Goal: Information Seeking & Learning: Learn about a topic

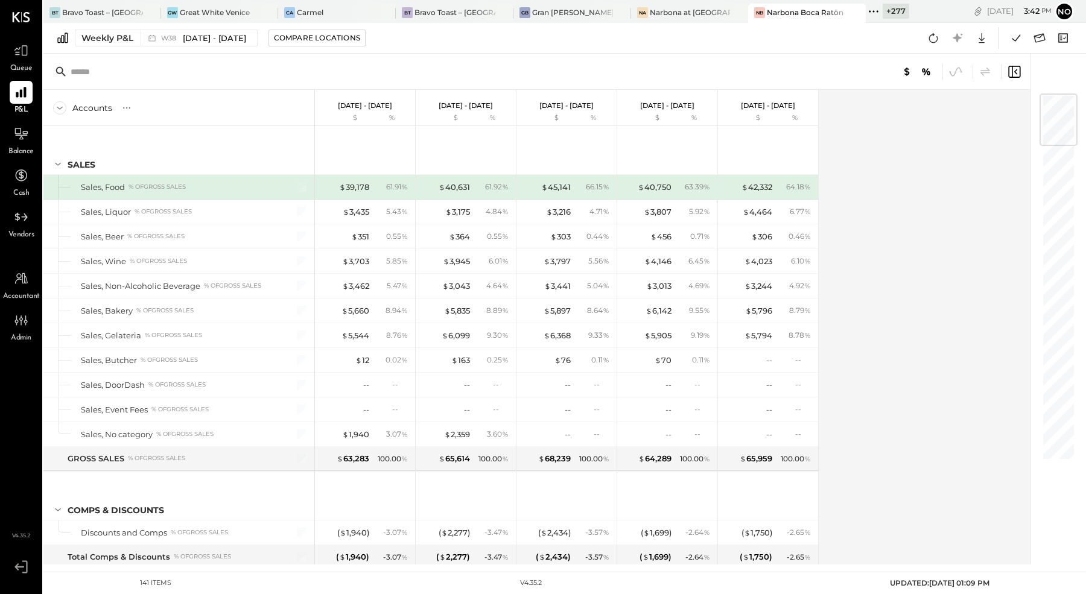
click at [933, 8] on div "Mon, Sep 22 3 : 42 pm No User Profile" at bounding box center [997, 11] width 177 height 23
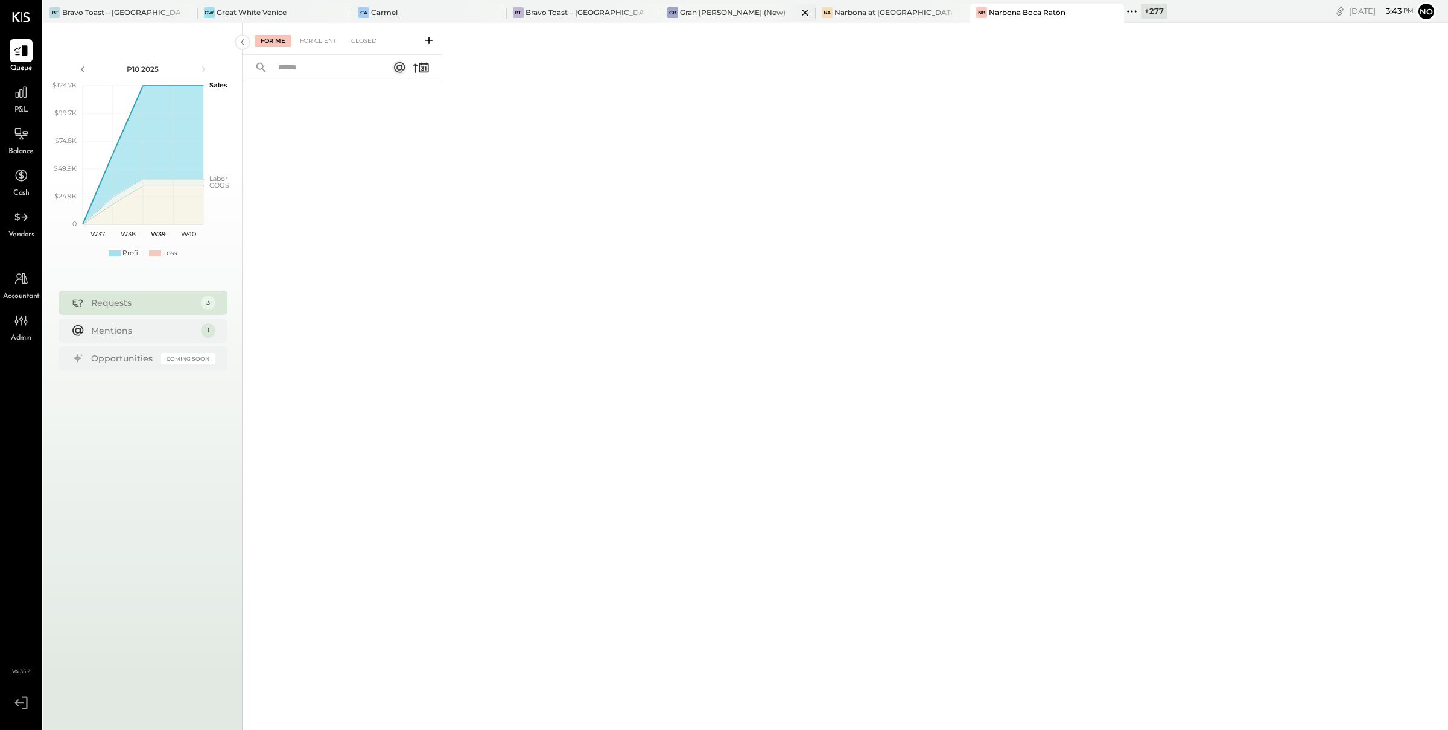
click at [680, 15] on div "Gran [PERSON_NAME] (New)" at bounding box center [733, 12] width 106 height 10
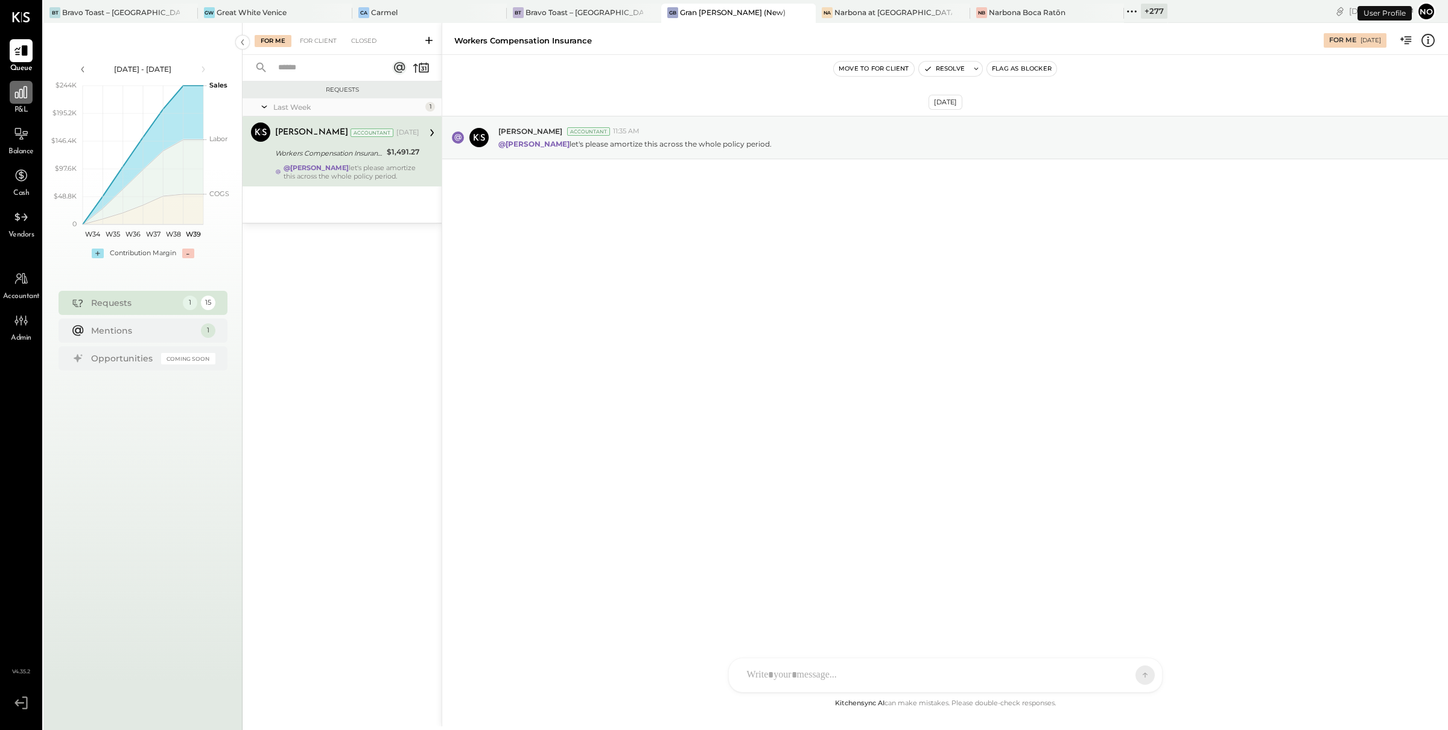
click at [23, 100] on icon at bounding box center [21, 92] width 16 height 16
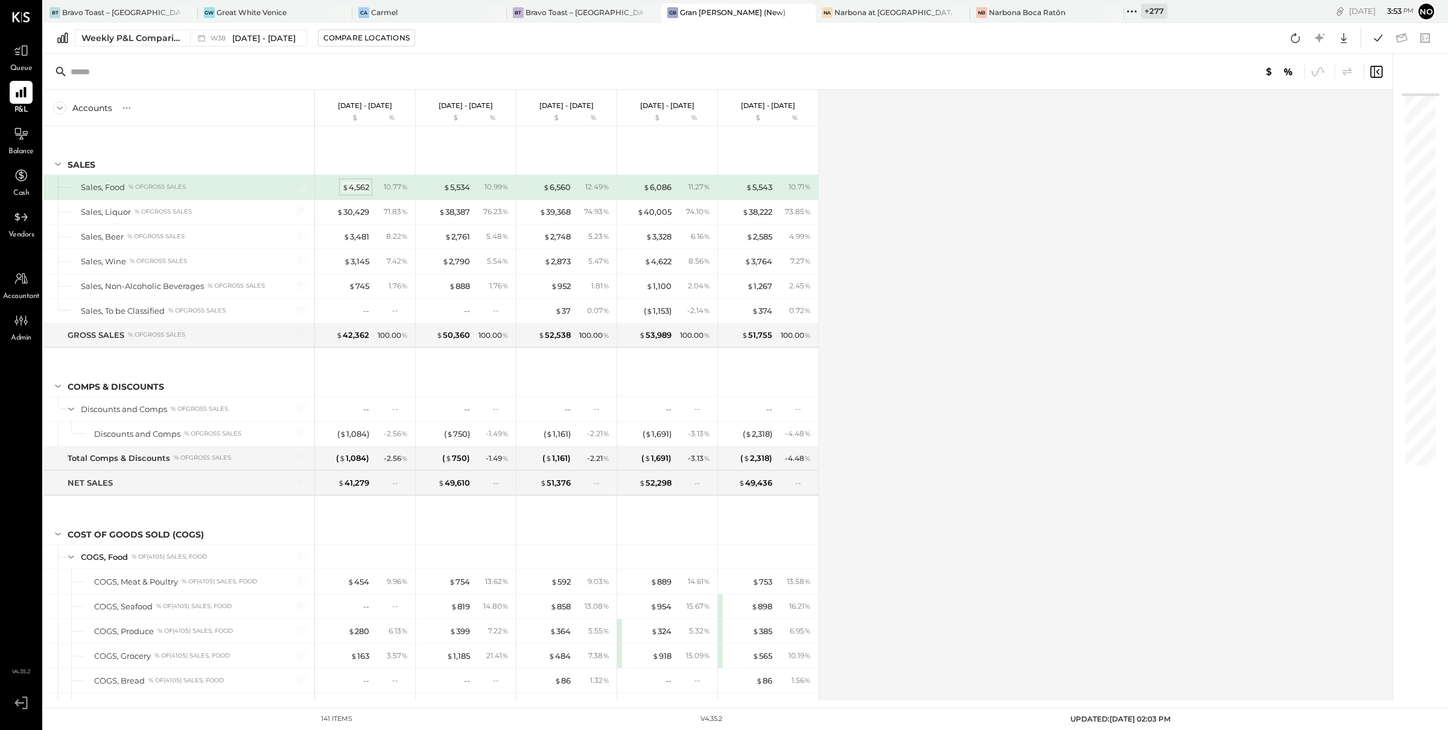
click at [356, 189] on div "$ 4,562" at bounding box center [355, 187] width 27 height 11
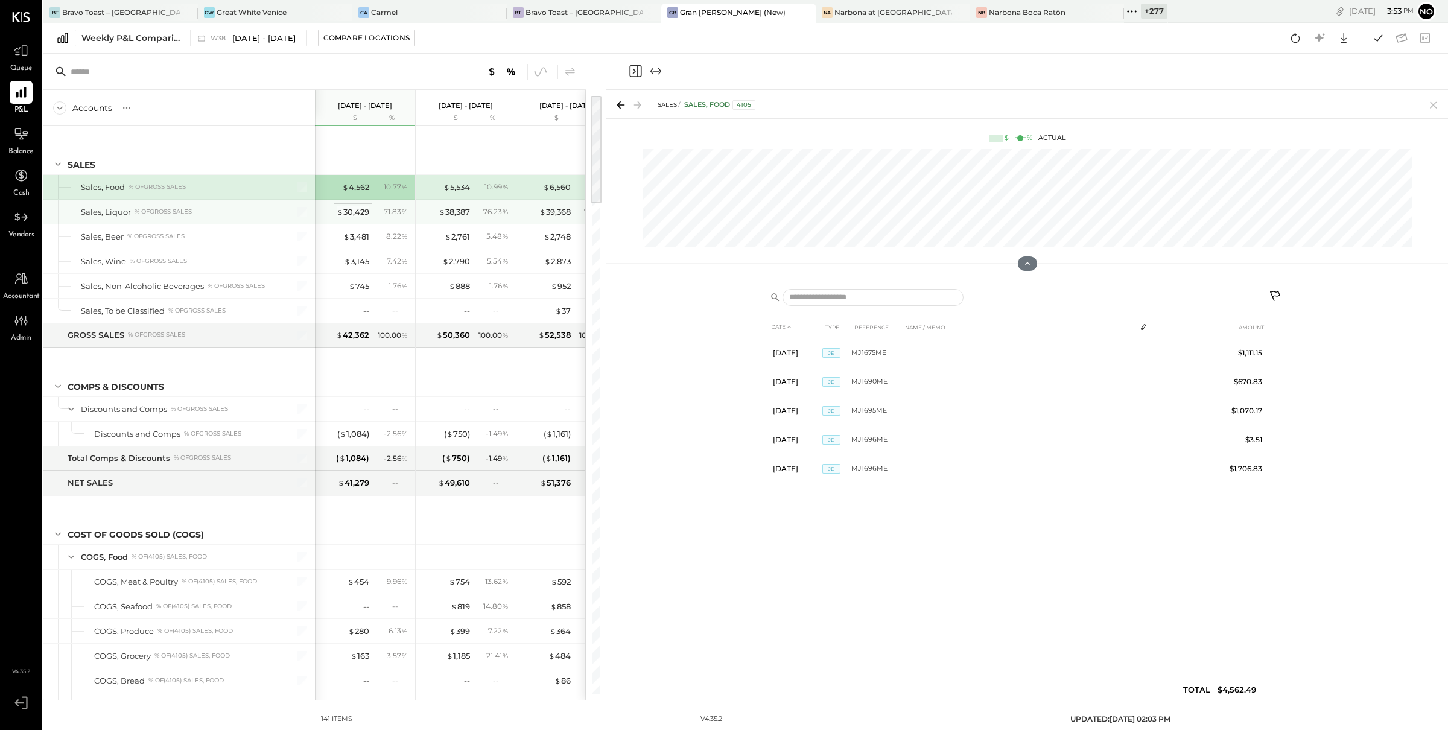
click at [356, 210] on div "$ 30,429" at bounding box center [353, 211] width 33 height 11
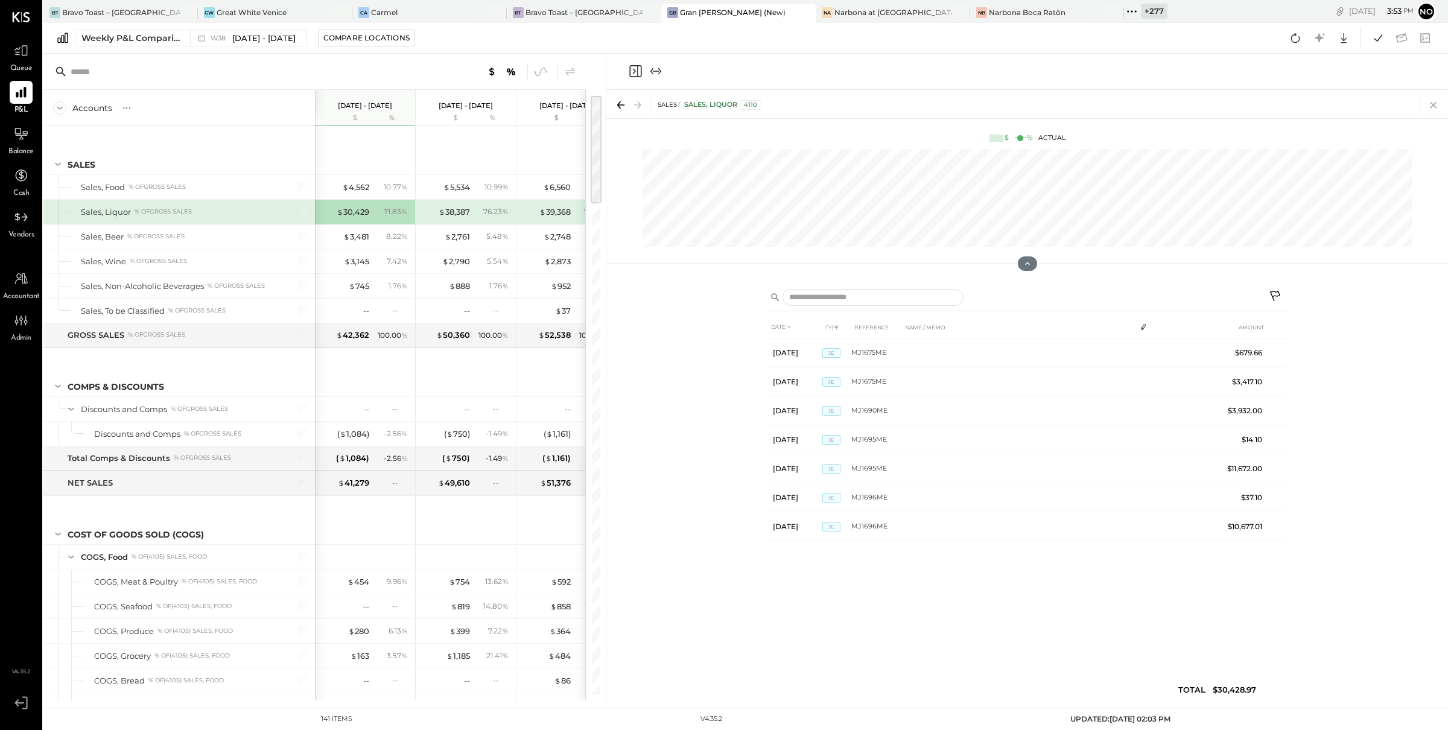
click at [1439, 102] on icon at bounding box center [1433, 105] width 17 height 17
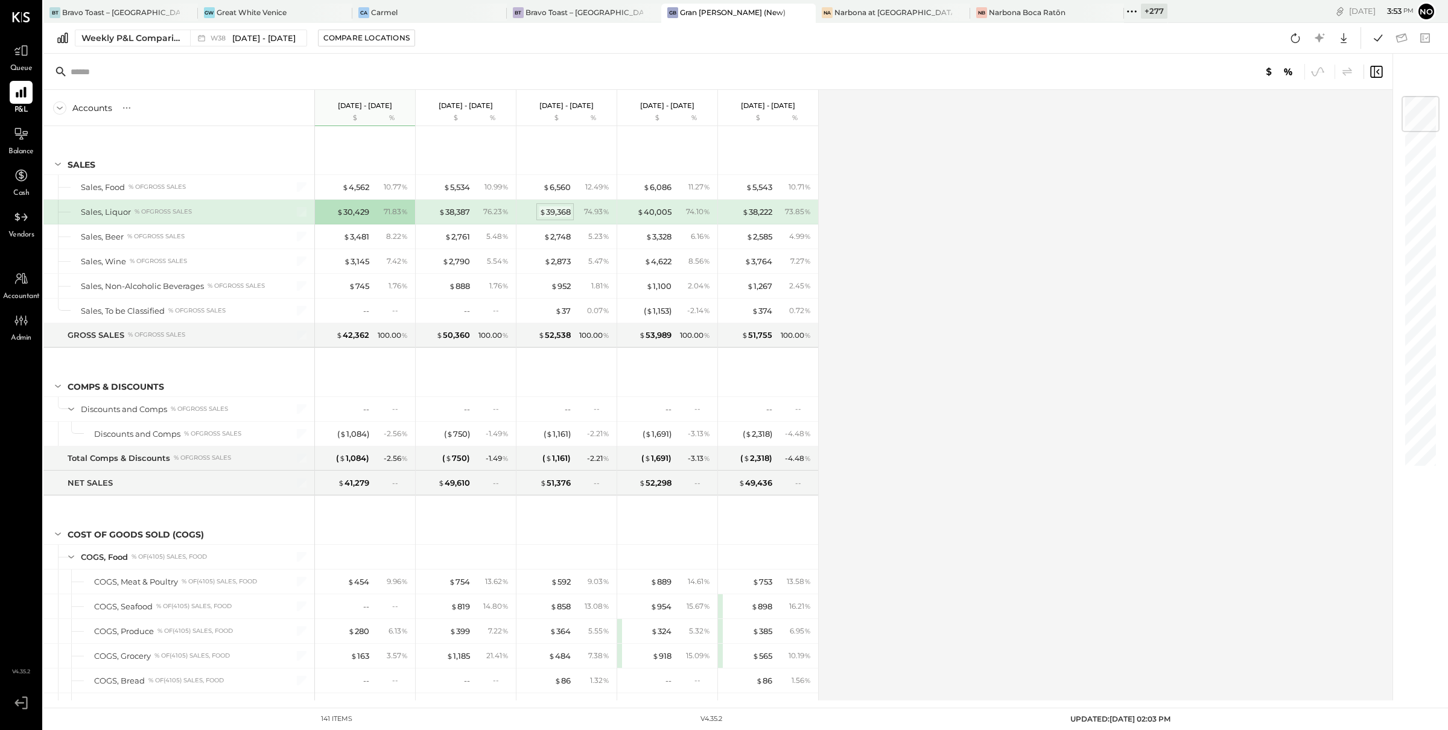
click at [557, 210] on div "$ 39,368" at bounding box center [554, 211] width 31 height 11
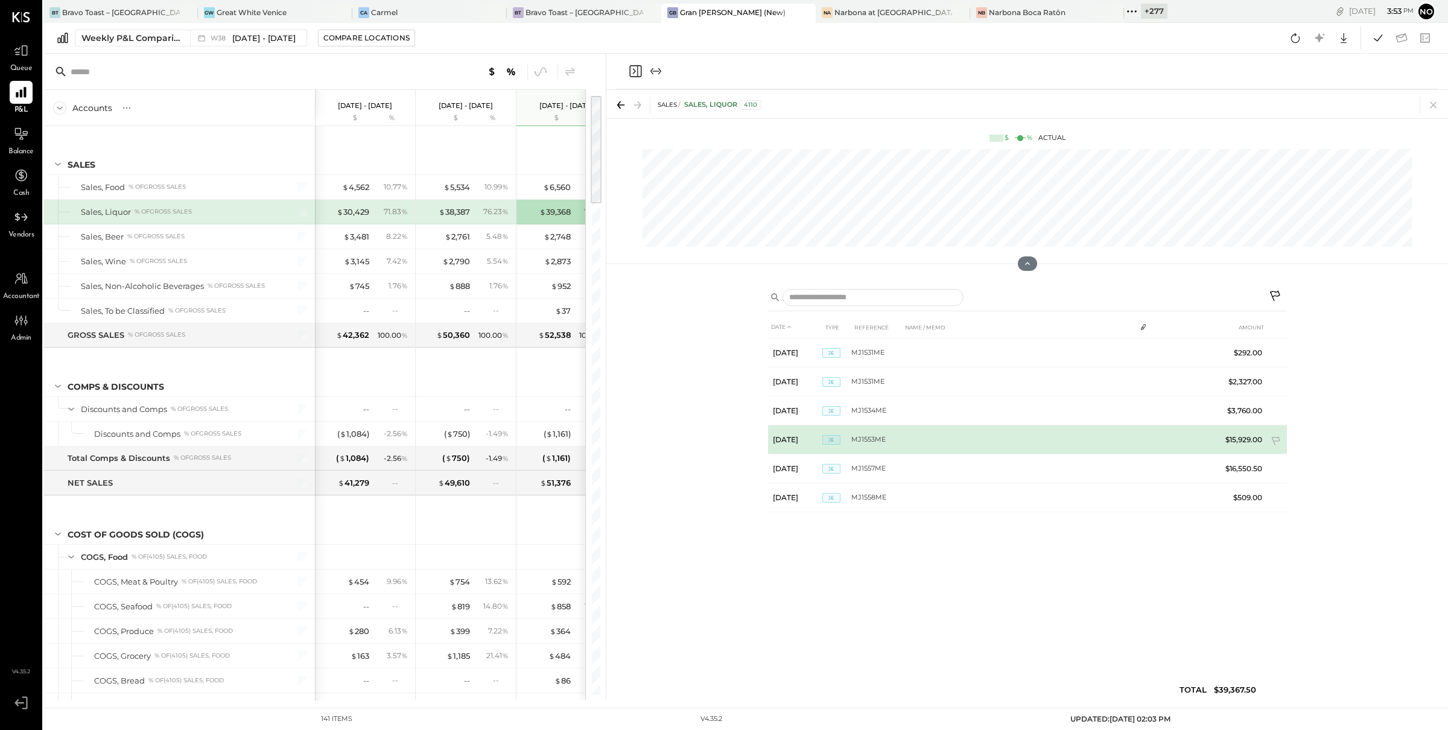
click at [1237, 442] on tbody "[DATE] JE MJ1531ME $292.00 [DATE] JE MJ1531ME $2,327.00 [DATE] JE MJ1534ME $3,7…" at bounding box center [1027, 425] width 519 height 174
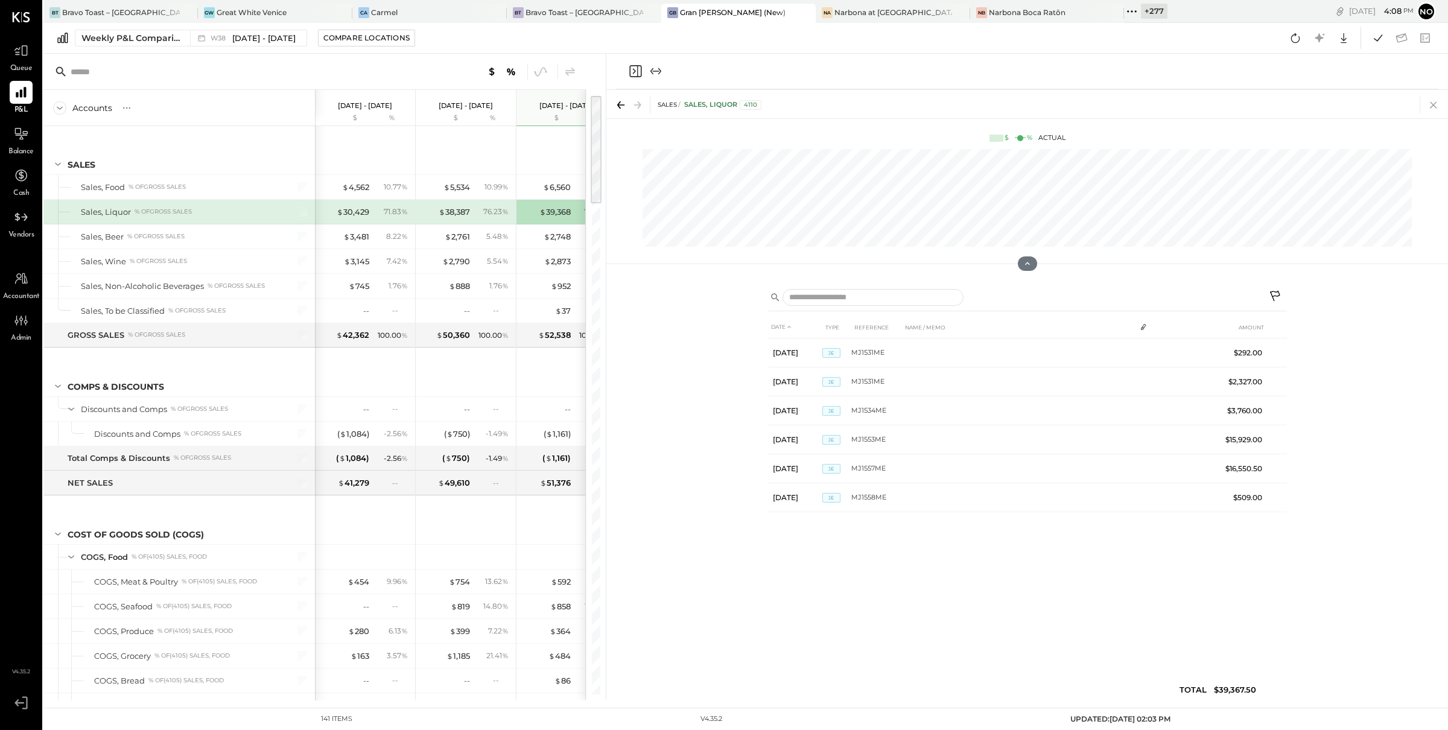
click at [1436, 105] on icon at bounding box center [1433, 105] width 17 height 17
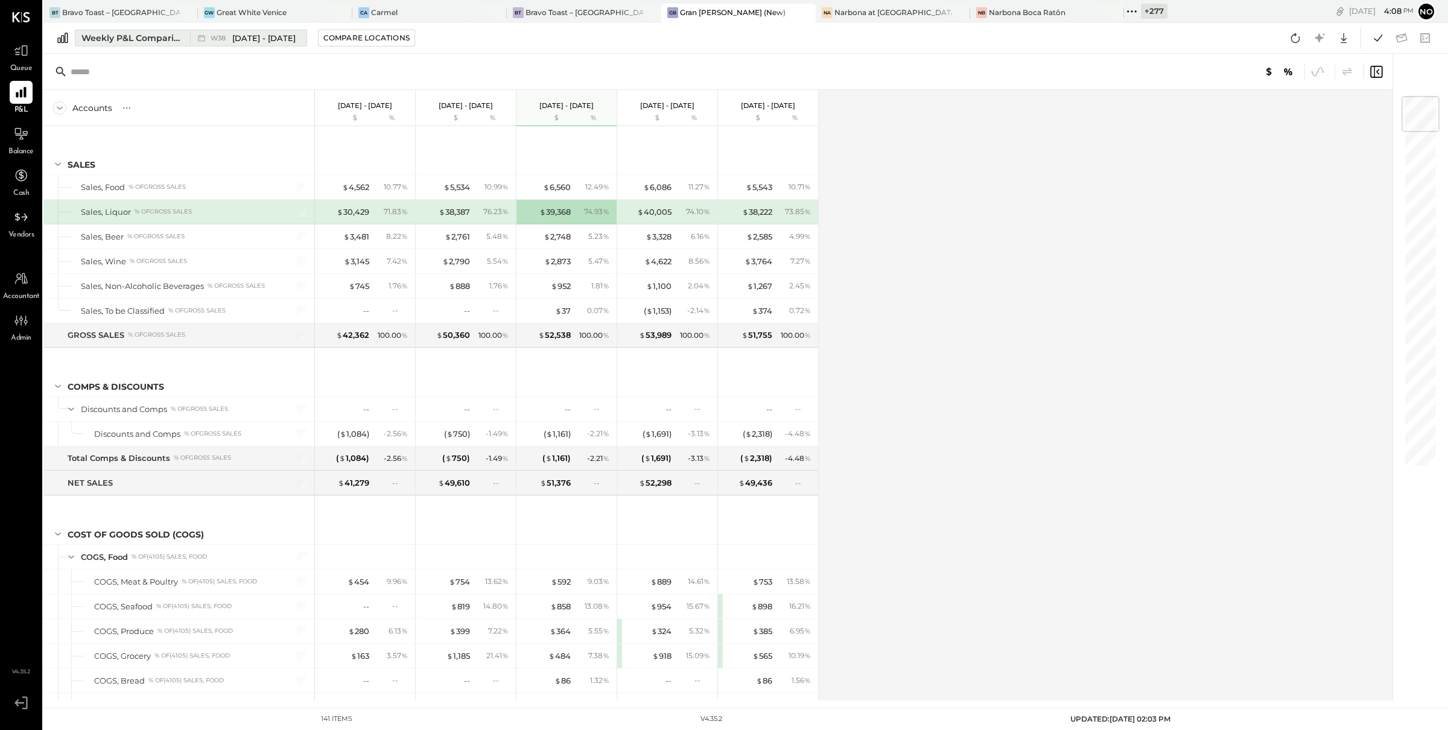
click at [126, 34] on div "Weekly P&L Comparison" at bounding box center [131, 38] width 101 height 12
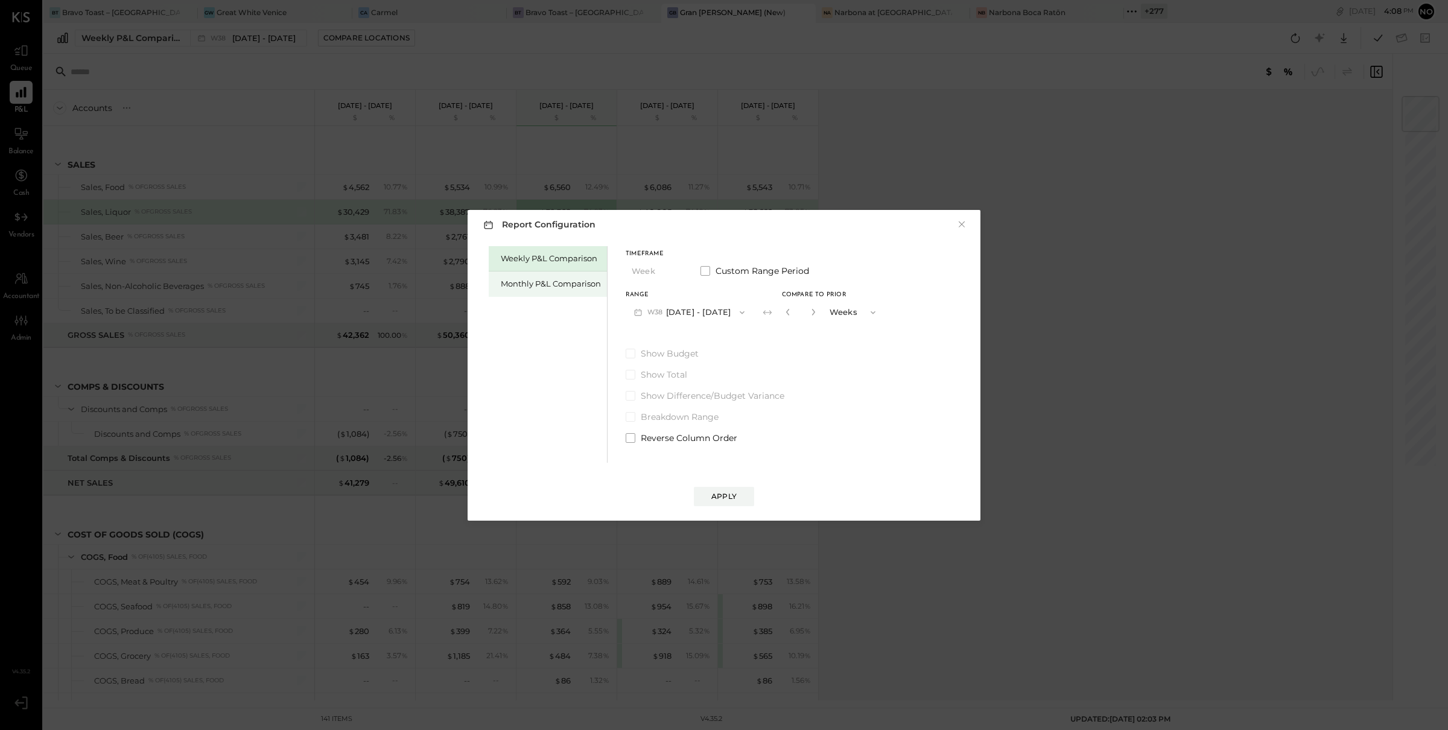
click at [527, 285] on div "Monthly P&L Comparison" at bounding box center [551, 283] width 100 height 11
click at [695, 312] on button "M09 [DATE] - [DATE]" at bounding box center [688, 312] width 127 height 22
click at [711, 317] on div "M09 [DATE] - [DATE]" at bounding box center [695, 314] width 138 height 25
click at [729, 501] on button "Apply" at bounding box center [724, 496] width 60 height 19
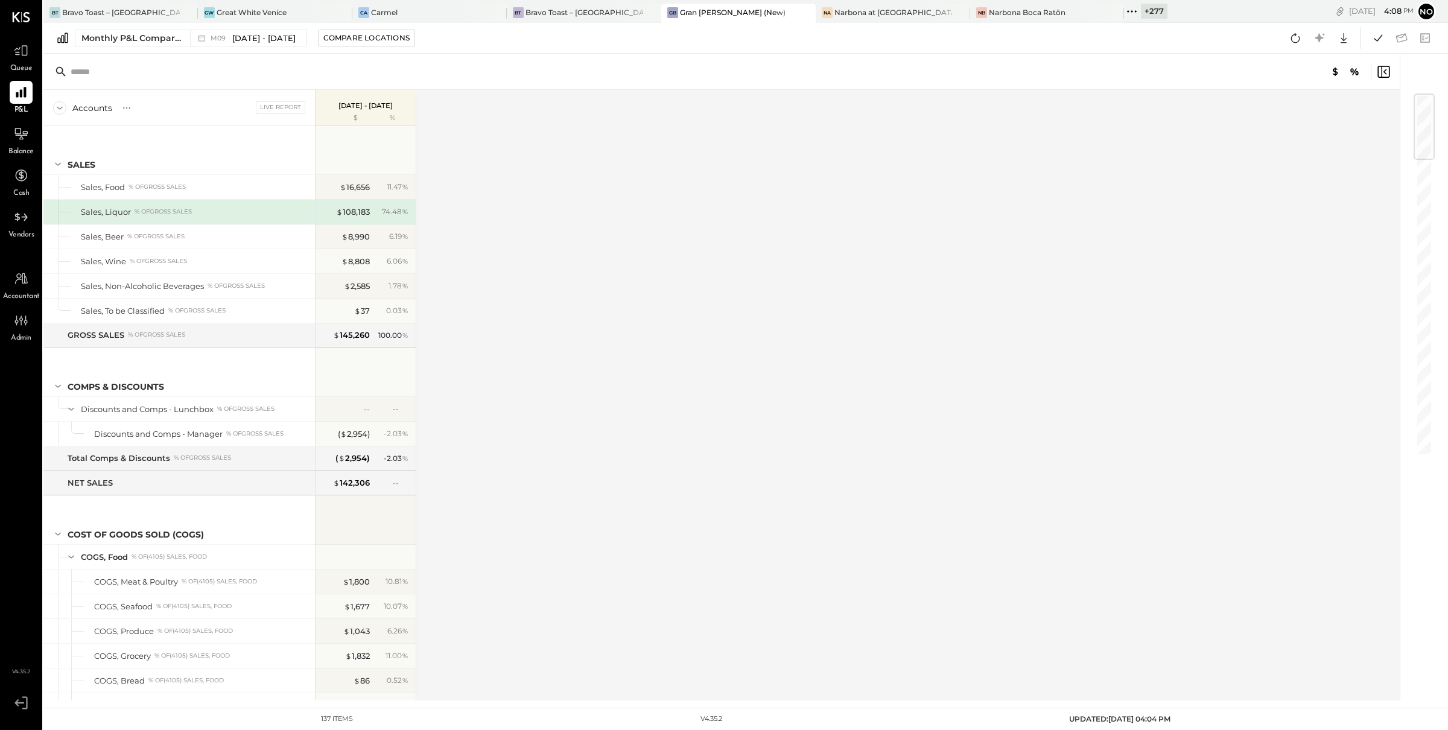
click at [1135, 11] on icon at bounding box center [1136, 11] width 2 height 2
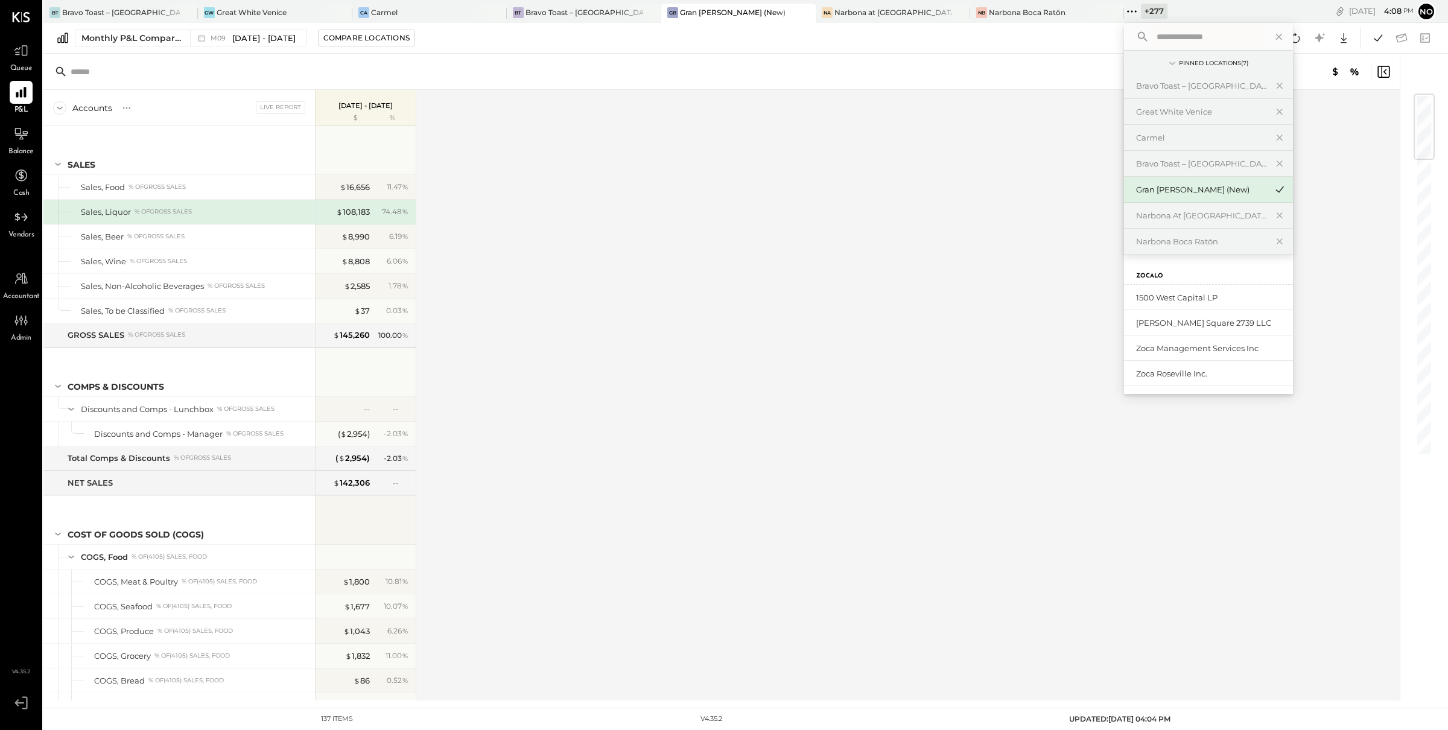
click at [1151, 35] on input "text" at bounding box center [1207, 37] width 112 height 22
type input "*****"
click at [1136, 318] on div "Tenants of the Trees" at bounding box center [1201, 322] width 130 height 11
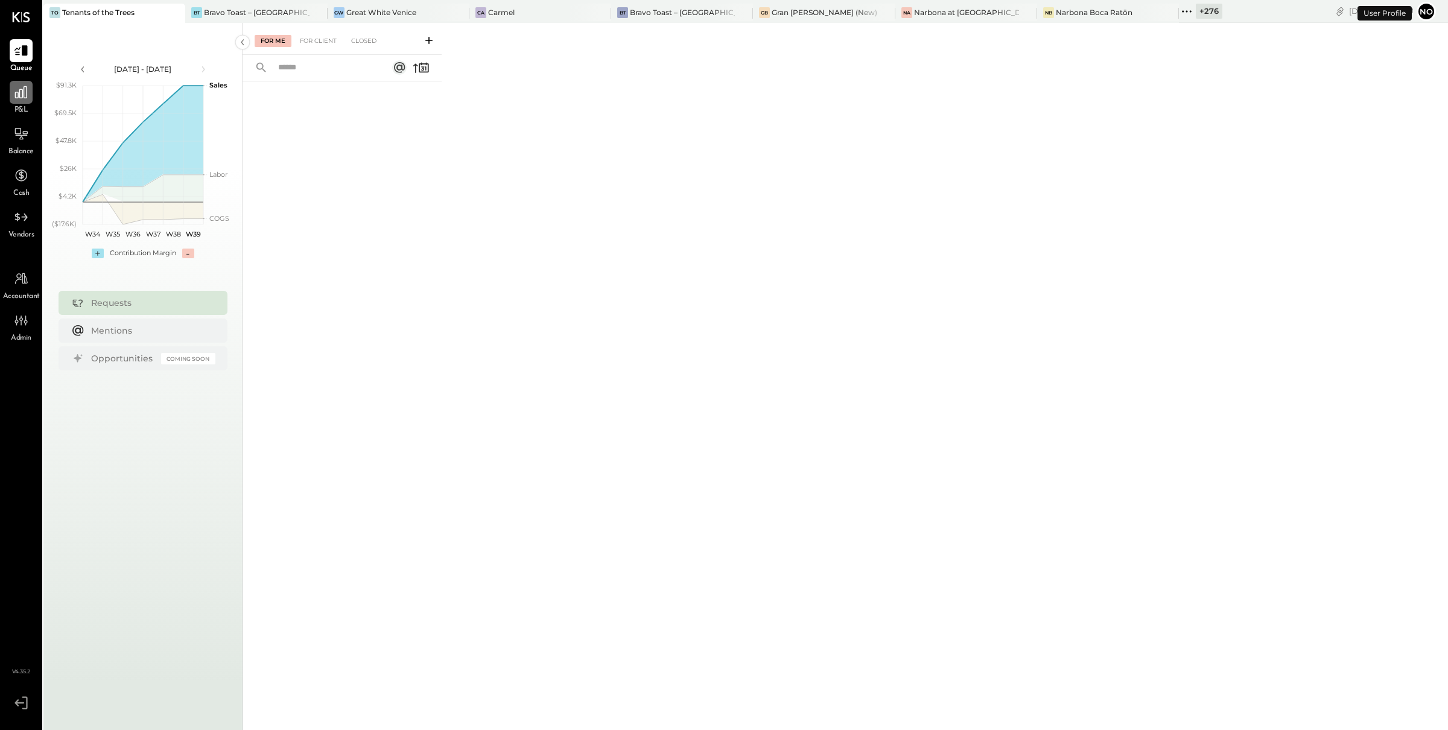
click at [13, 99] on icon at bounding box center [21, 92] width 16 height 16
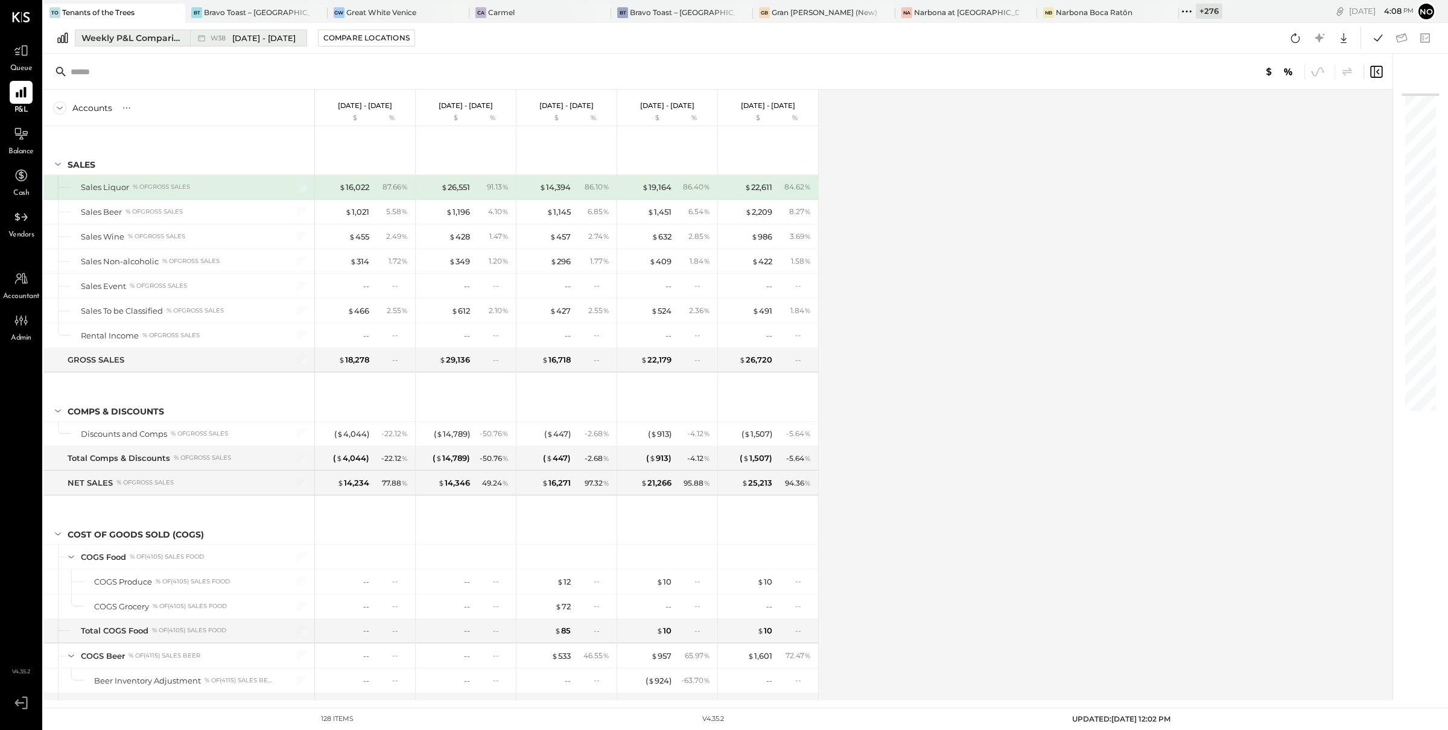
click at [112, 40] on div "Weekly P&L Comparison" at bounding box center [131, 38] width 101 height 12
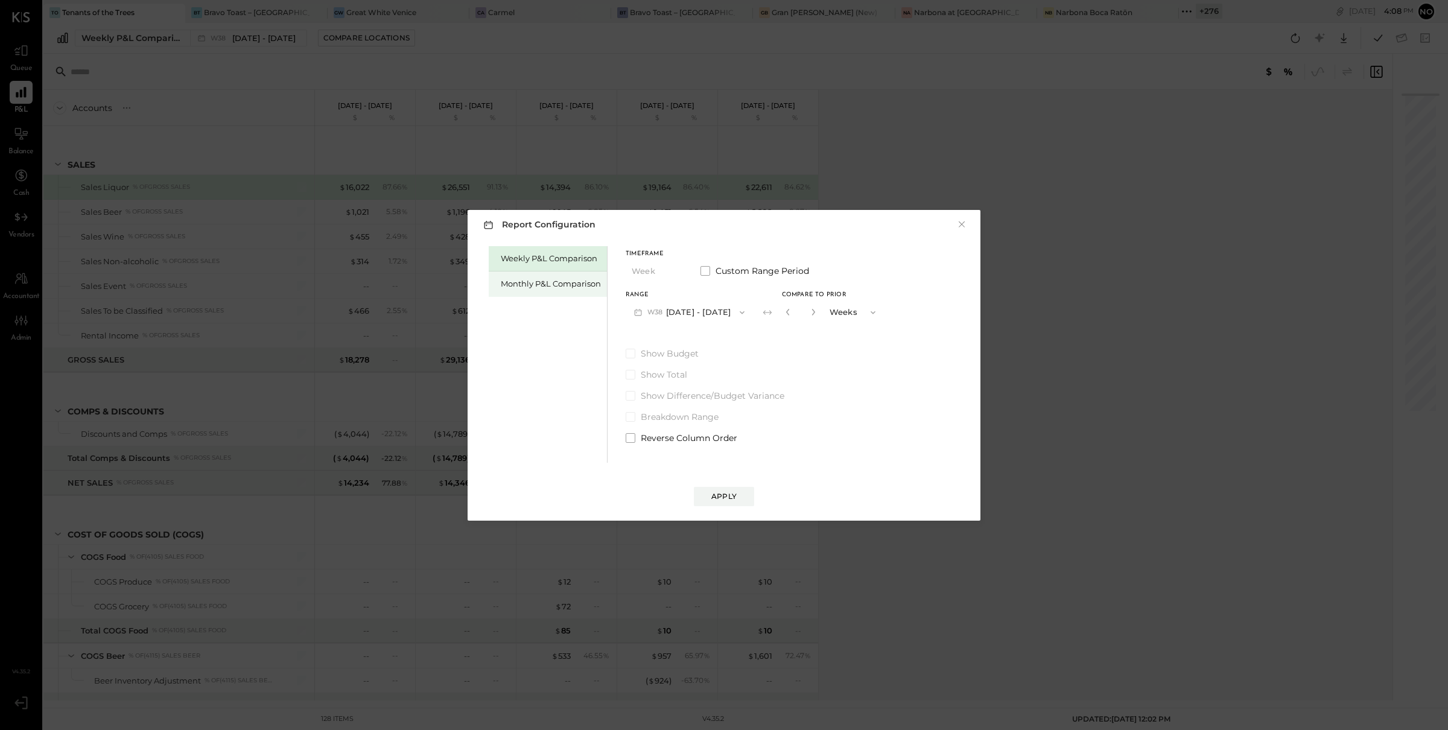
click at [516, 283] on div "Monthly P&L Comparison" at bounding box center [551, 283] width 100 height 11
click at [738, 496] on button "Apply" at bounding box center [724, 496] width 60 height 19
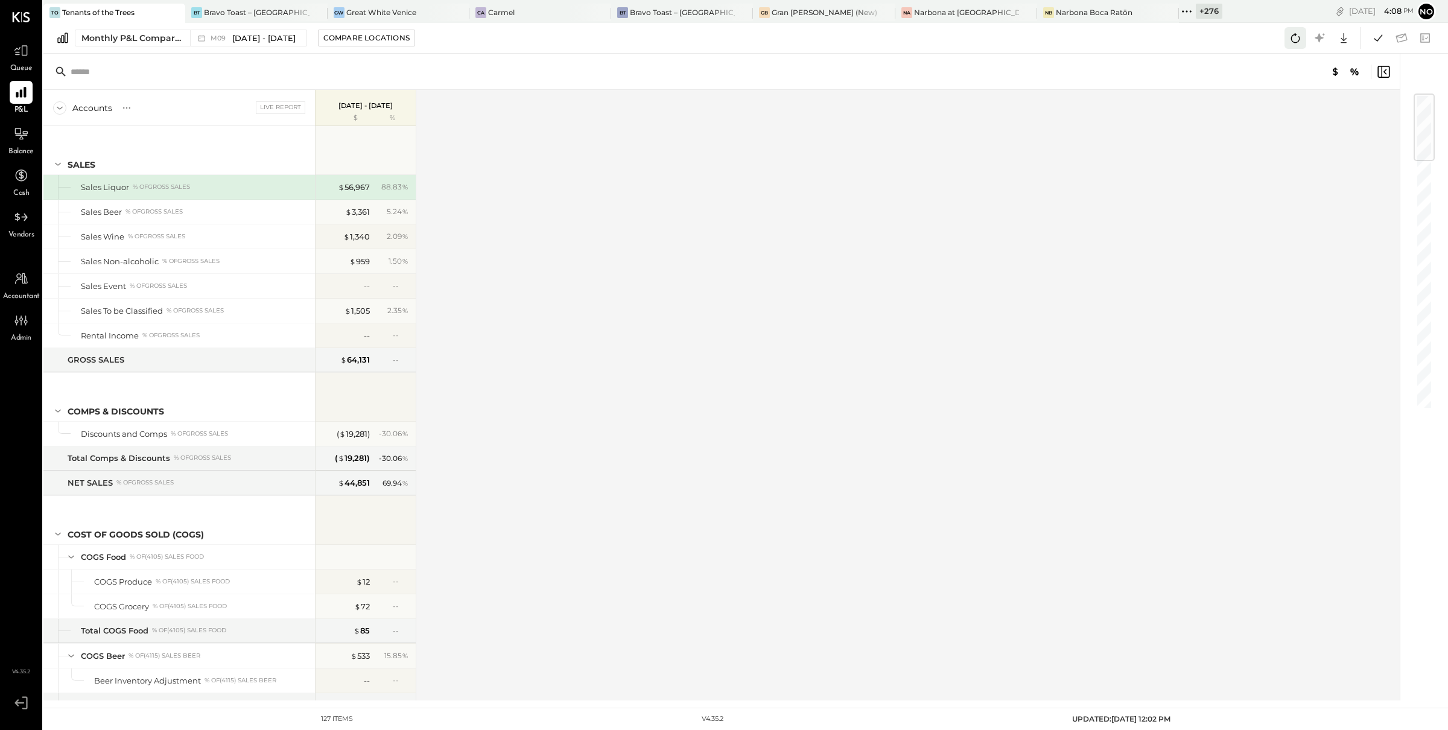
click at [1291, 39] on icon at bounding box center [1295, 38] width 16 height 16
click at [1381, 38] on icon at bounding box center [1378, 38] width 16 height 16
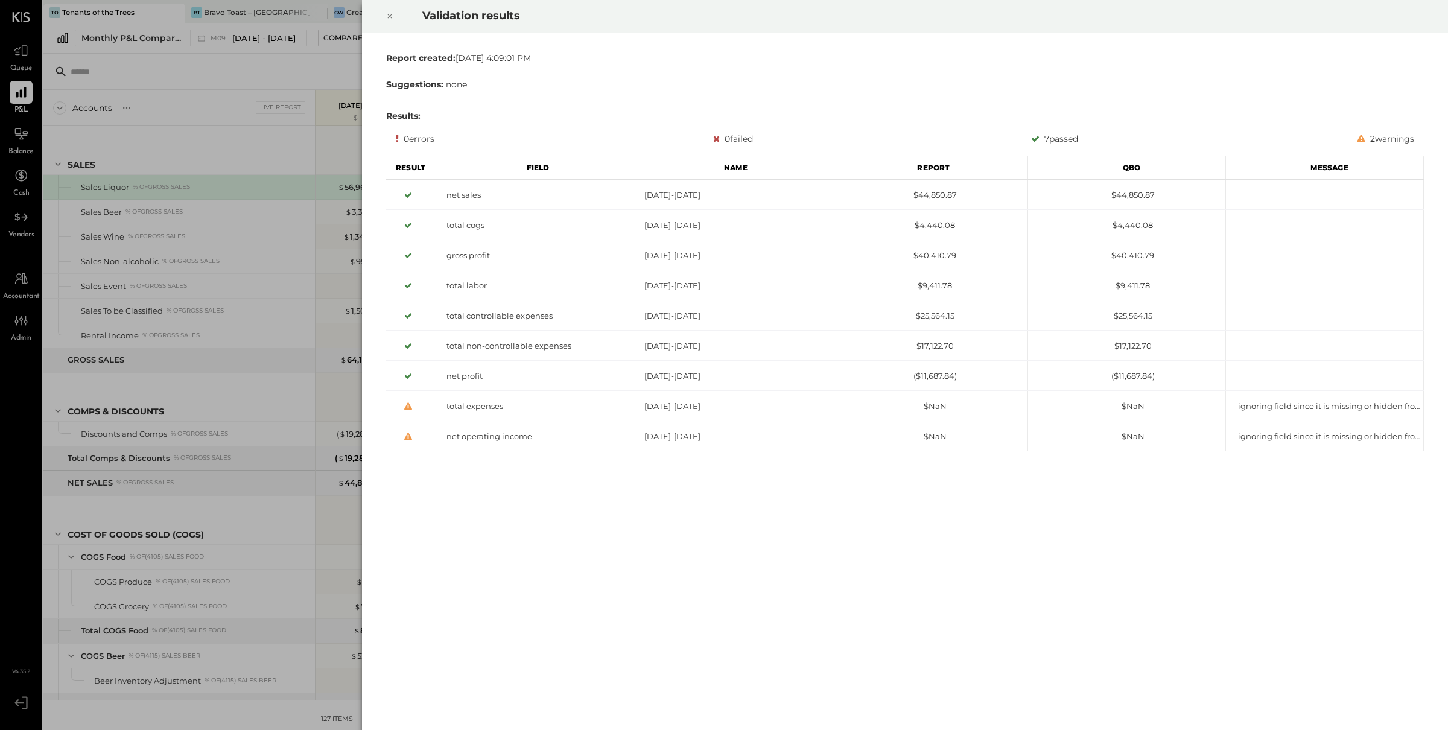
click at [391, 16] on icon at bounding box center [389, 16] width 7 height 14
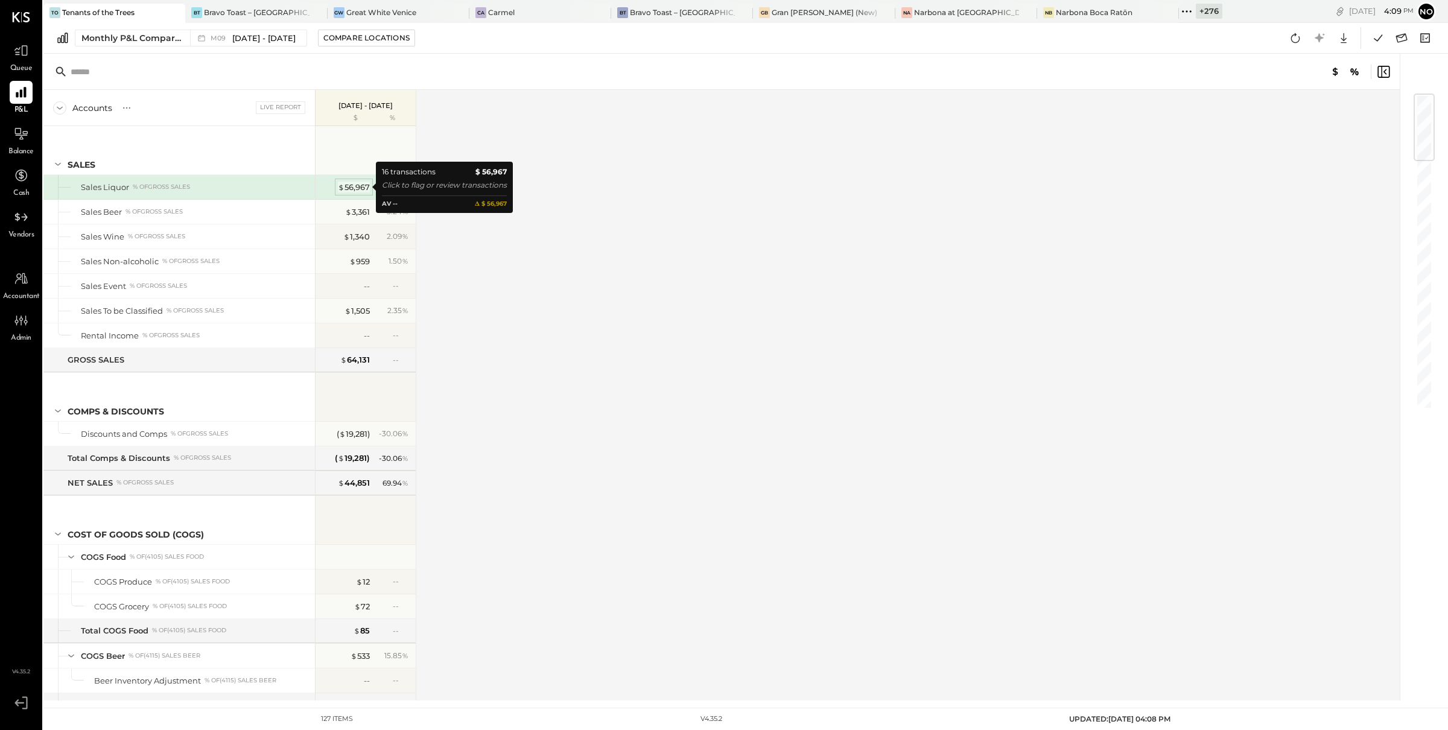
click at [359, 183] on div "$ 56,967" at bounding box center [354, 187] width 32 height 11
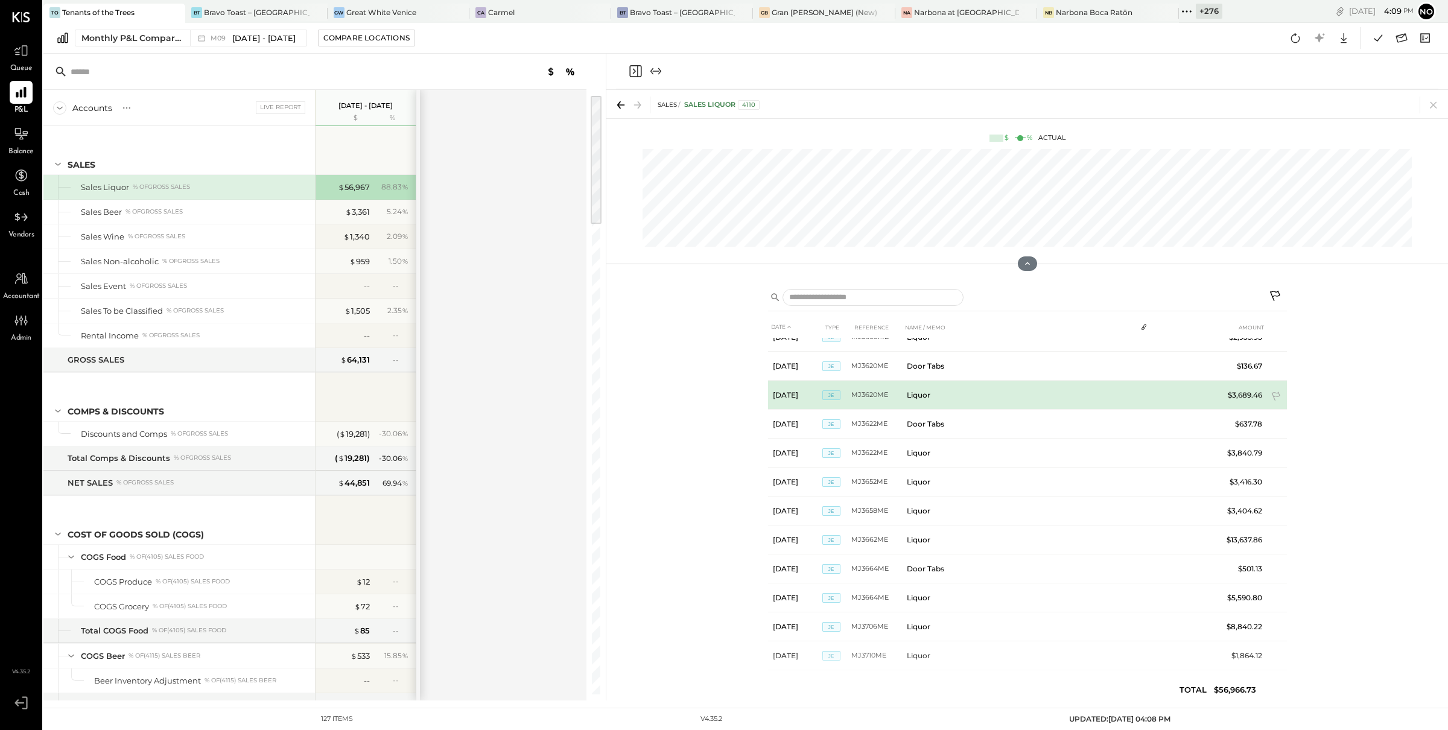
scroll to position [146, 0]
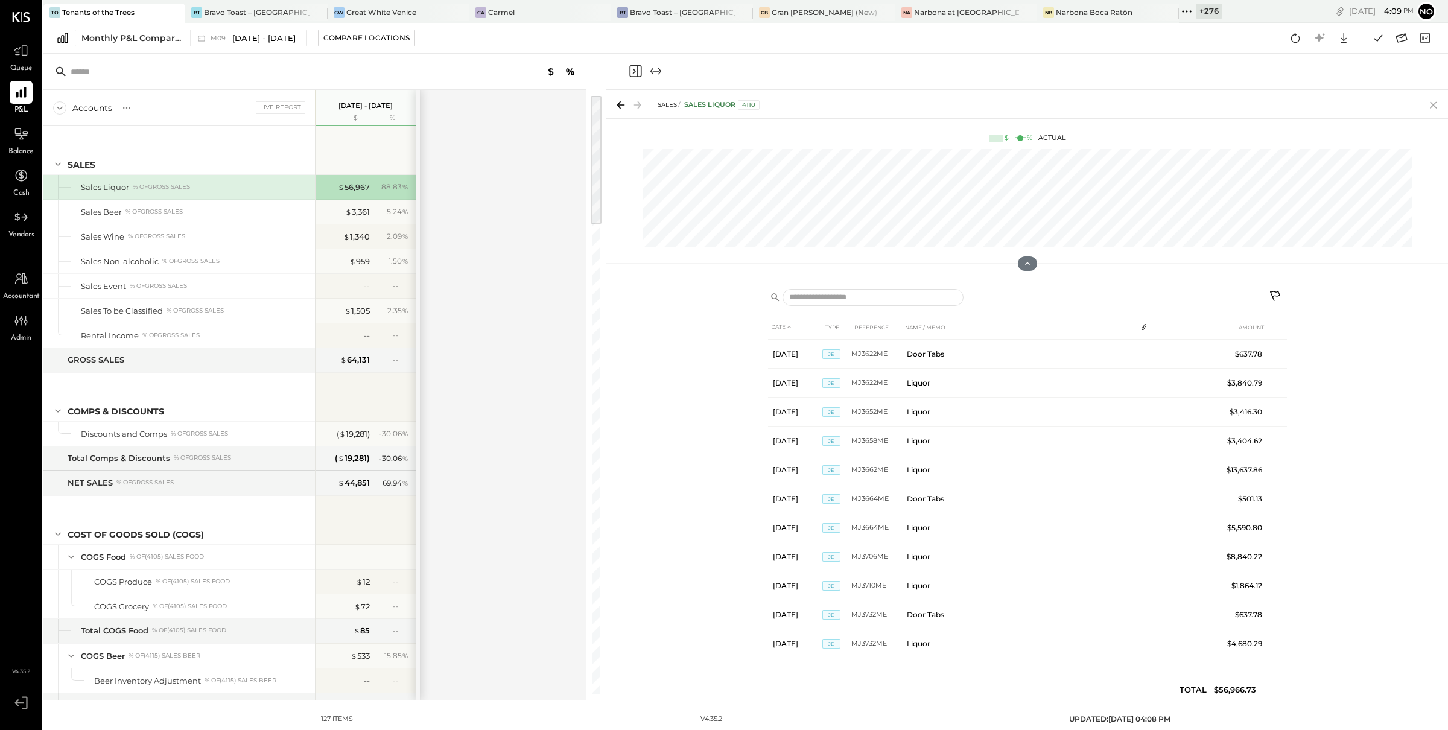
click at [1430, 105] on icon at bounding box center [1433, 105] width 17 height 17
